Goal: Feedback & Contribution: Leave review/rating

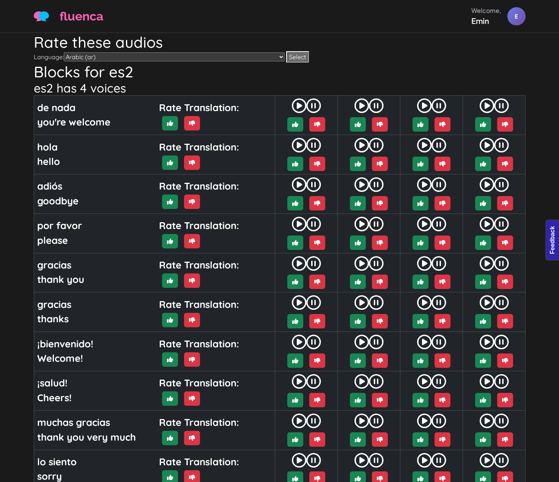
click at [78, 21] on span "fluenca" at bounding box center [82, 16] width 44 height 18
click at [42, 16] on img at bounding box center [41, 16] width 15 height 10
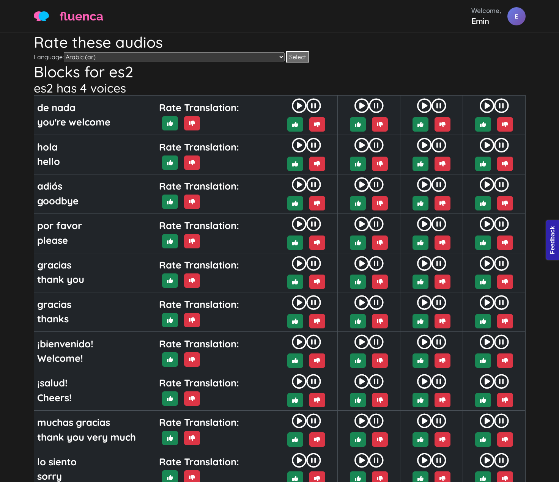
click at [80, 17] on span "fluenca" at bounding box center [82, 16] width 44 height 18
click at [330, 41] on h1 "Rate these audios" at bounding box center [279, 42] width 491 height 18
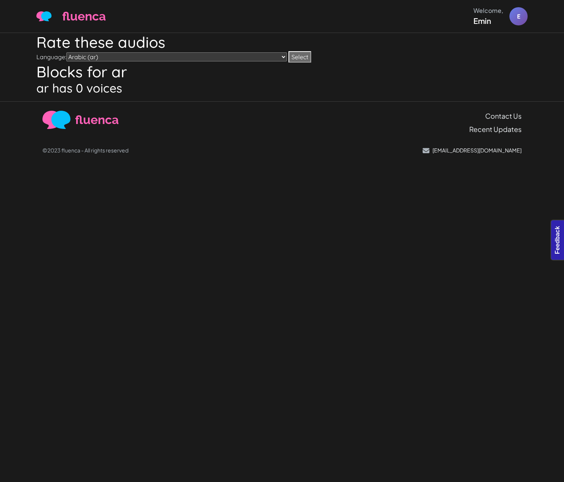
click at [97, 119] on span "fluenca" at bounding box center [97, 120] width 44 height 18
click at [61, 122] on img at bounding box center [56, 120] width 28 height 18
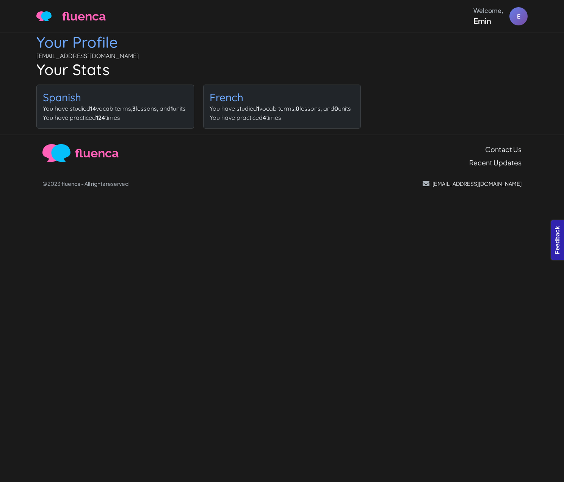
click at [389, 77] on h1 "Your Stats" at bounding box center [281, 69] width 491 height 18
drag, startPoint x: 118, startPoint y: 46, endPoint x: 35, endPoint y: 46, distance: 83.4
click at [35, 46] on div "Your Profile eminkarakan0drive@gmail.com Your Stats Spanish You have studied 14…" at bounding box center [282, 84] width 501 height 102
copy link "Your Profile"
